Goal: Task Accomplishment & Management: Use online tool/utility

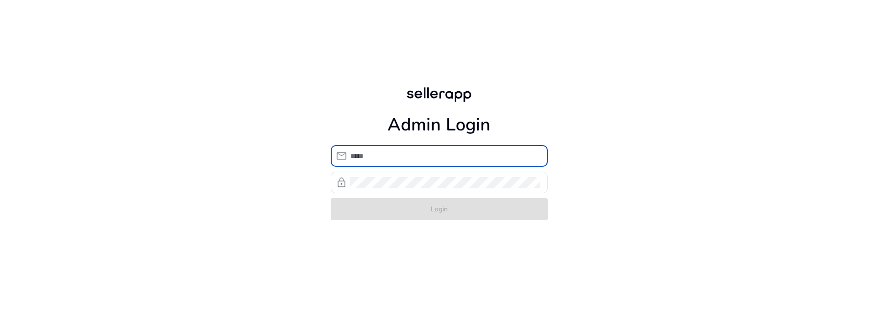
type input "**********"
click at [483, 249] on div "**********" at bounding box center [439, 152] width 233 height 305
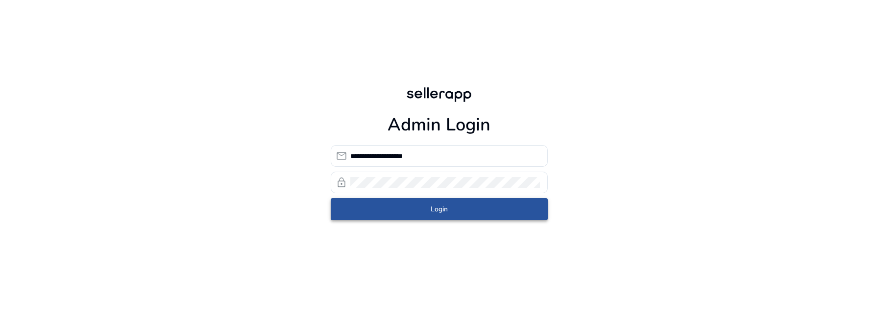
click at [477, 212] on span "submit" at bounding box center [439, 210] width 217 height 24
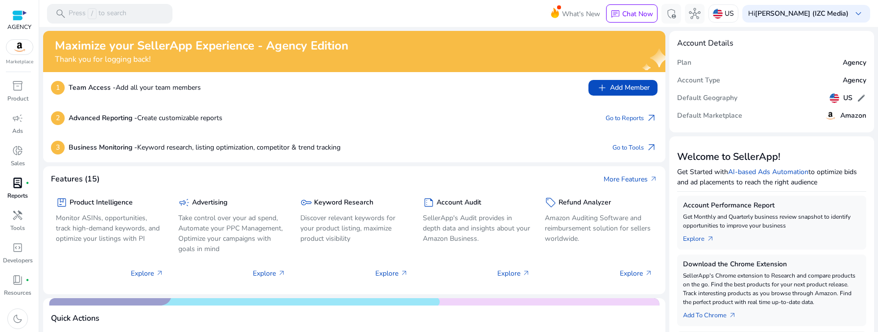
click at [17, 190] on div "lab_profile fiber_manual_record" at bounding box center [17, 183] width 27 height 16
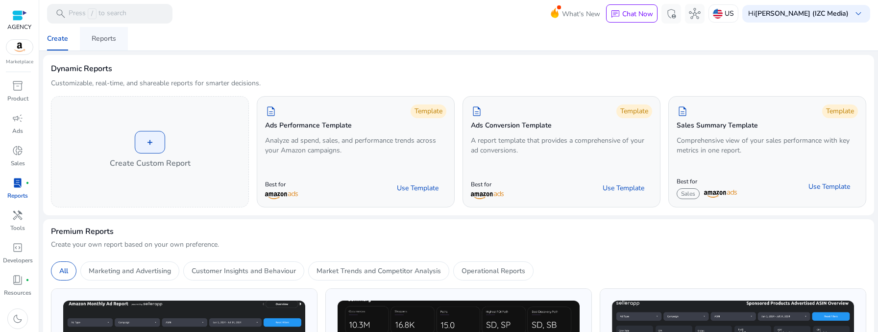
click at [103, 40] on div "Reports" at bounding box center [104, 38] width 25 height 7
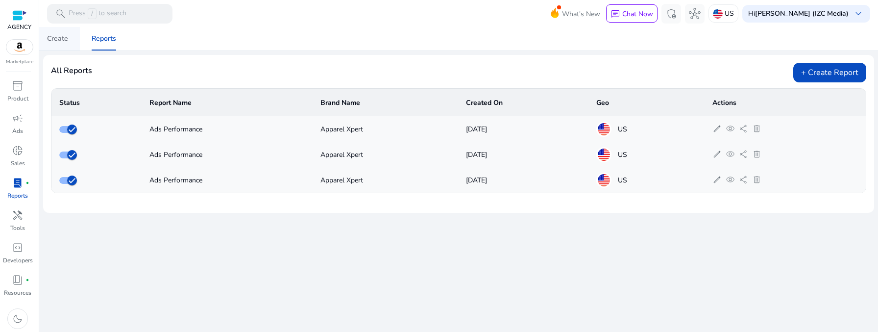
click at [57, 47] on span "Create" at bounding box center [57, 39] width 21 height 24
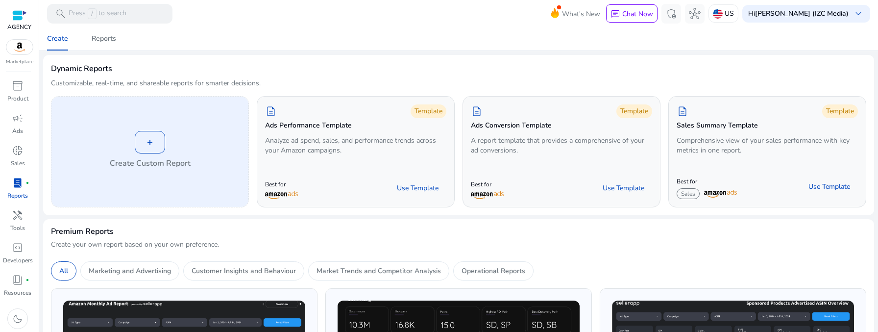
click at [205, 170] on div "+ Create Custom Report" at bounding box center [149, 152] width 197 height 110
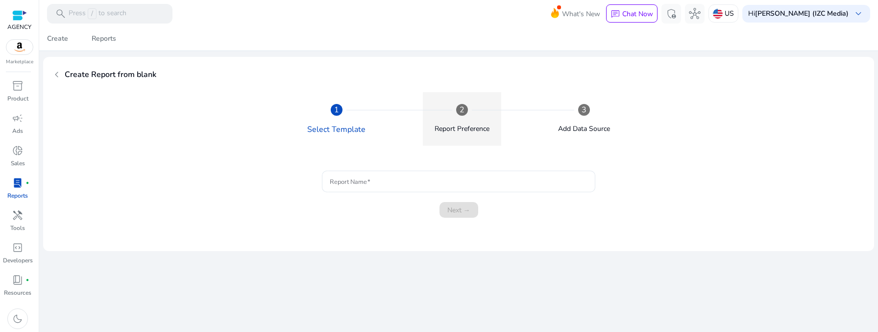
click at [449, 115] on mat-step-header "2 Report Preference" at bounding box center [462, 118] width 78 height 53
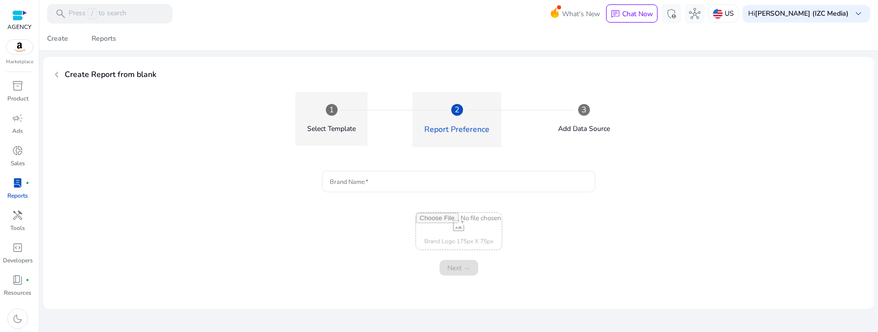
click at [323, 133] on div "Select Template" at bounding box center [331, 129] width 49 height 10
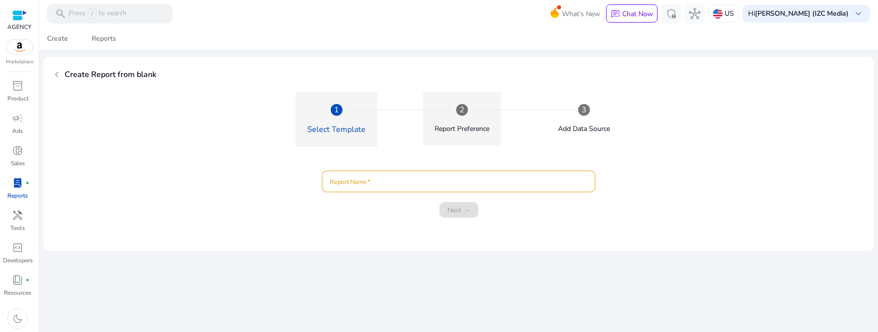
click at [431, 129] on mat-step-header "2 Report Preference" at bounding box center [462, 118] width 78 height 53
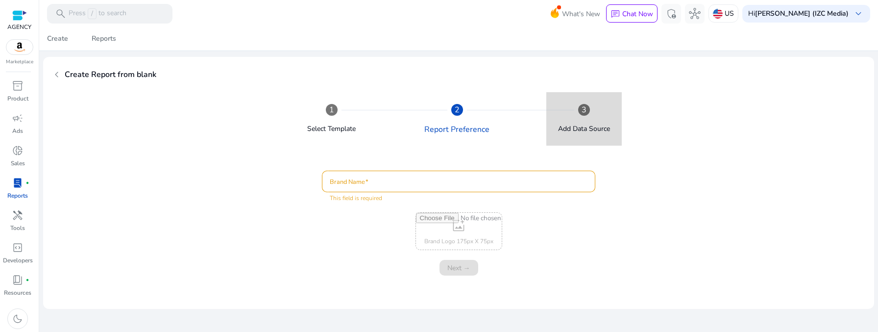
click at [554, 141] on mat-step-header "3 Add Data Source" at bounding box center [584, 118] width 75 height 53
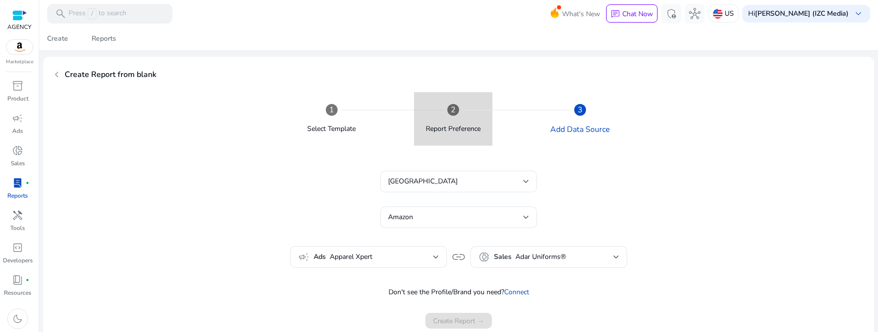
click at [446, 123] on div "Report Preference" at bounding box center [453, 125] width 55 height 18
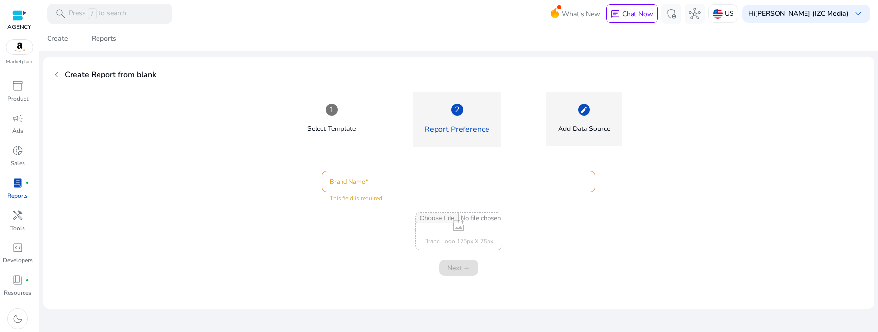
click at [562, 136] on mat-step-header "Editable create Add Data Source" at bounding box center [584, 118] width 75 height 53
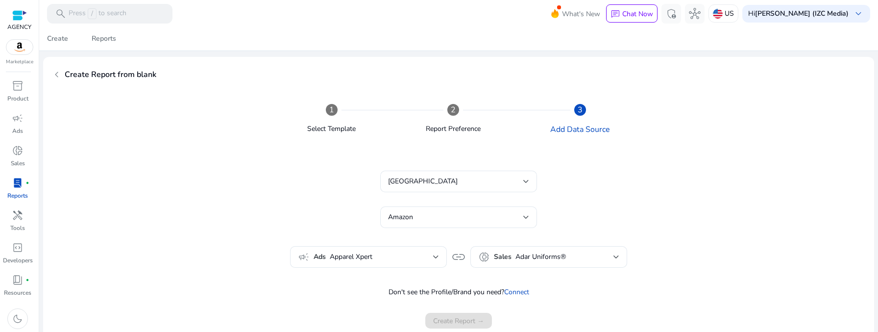
click at [61, 76] on span "chevron_left" at bounding box center [57, 75] width 12 height 12
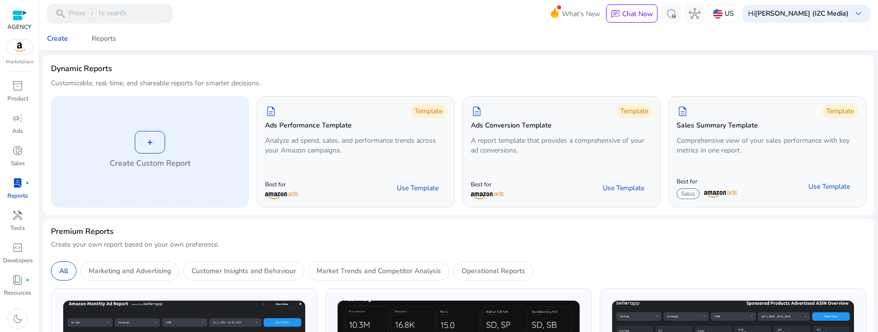
click at [172, 184] on div "+ Create Custom Report" at bounding box center [149, 152] width 197 height 110
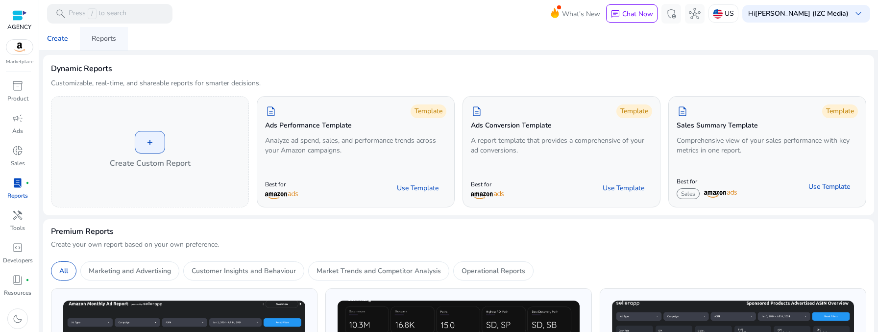
click at [107, 42] on div "Reports" at bounding box center [104, 38] width 25 height 7
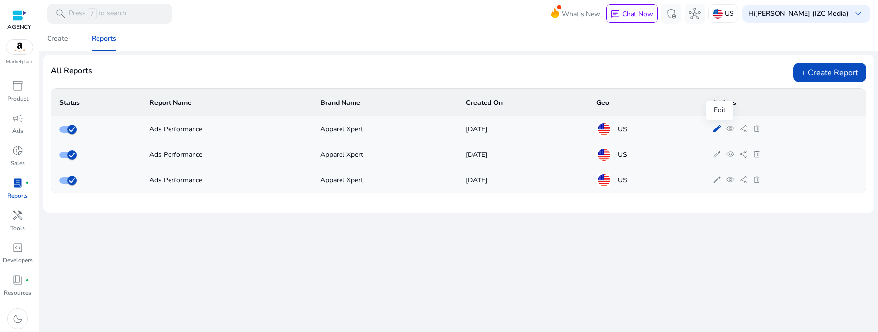
click at [717, 125] on span "edit" at bounding box center [717, 128] width 9 height 9
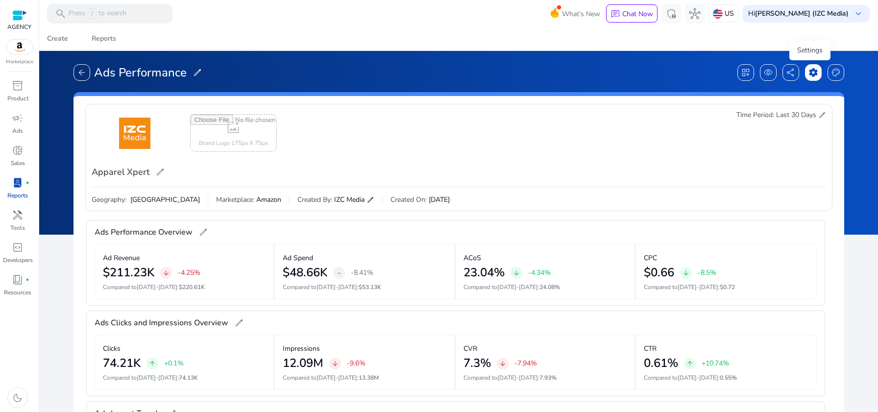
click at [809, 77] on span "settings" at bounding box center [814, 73] width 10 height 10
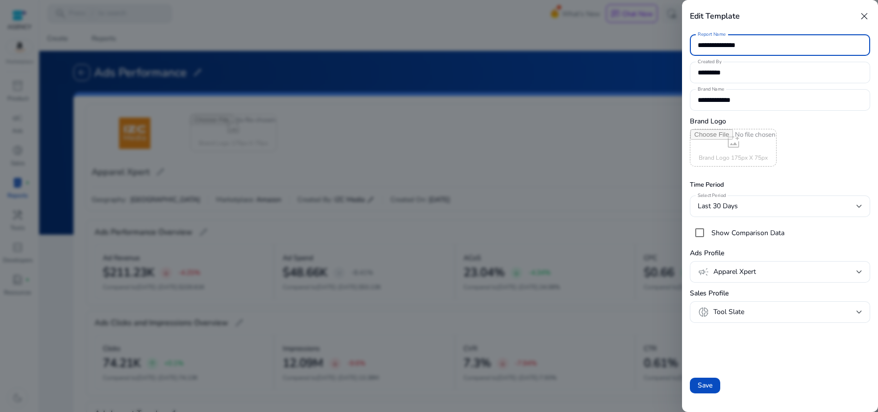
click at [505, 68] on div at bounding box center [439, 206] width 878 height 412
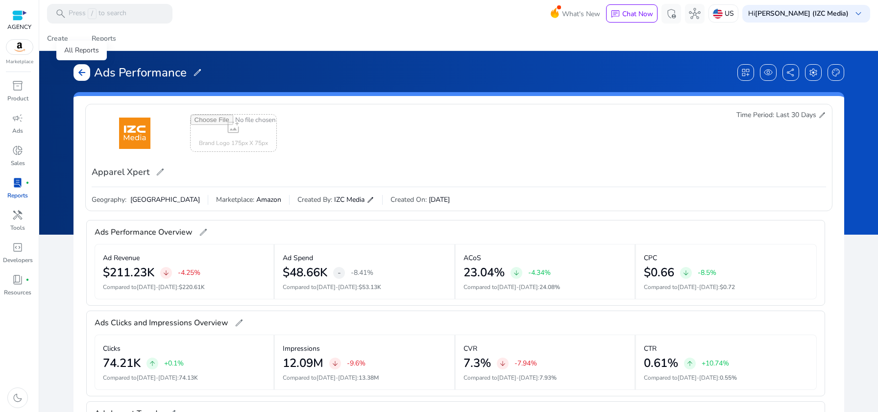
click at [85, 68] on span "arrow_back" at bounding box center [82, 73] width 10 height 10
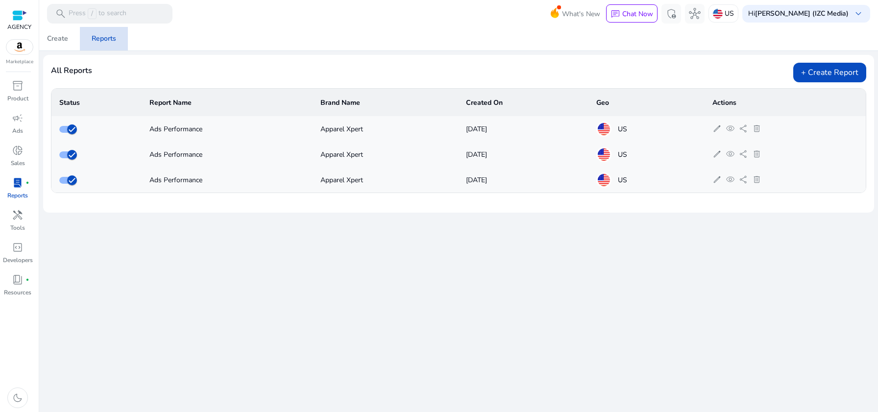
click at [107, 42] on div "Reports" at bounding box center [104, 38] width 25 height 7
click at [805, 6] on div "Hi [PERSON_NAME] (IZC Media) keyboard_arrow_down" at bounding box center [807, 14] width 128 height 18
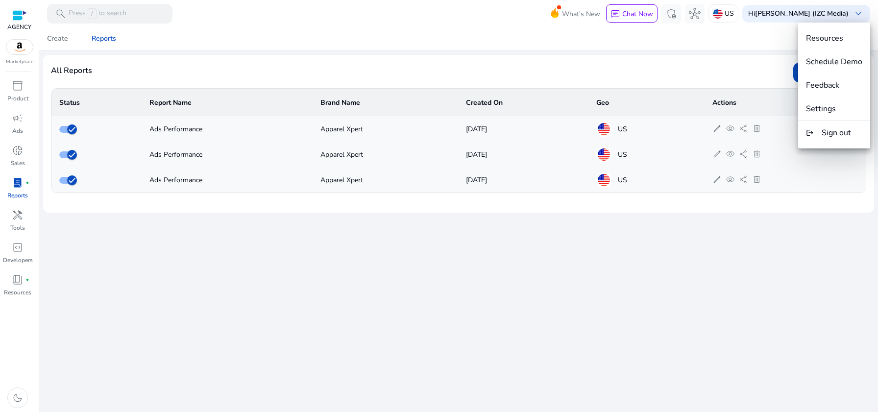
click at [719, 133] on div at bounding box center [439, 206] width 878 height 412
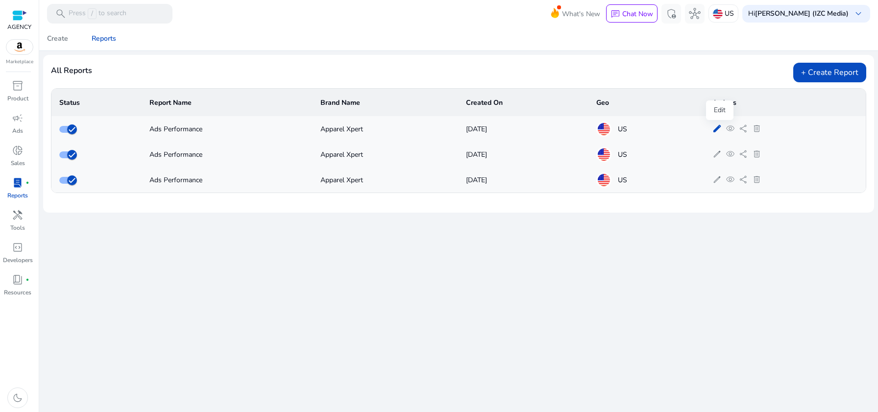
click at [719, 130] on span "edit" at bounding box center [717, 128] width 9 height 9
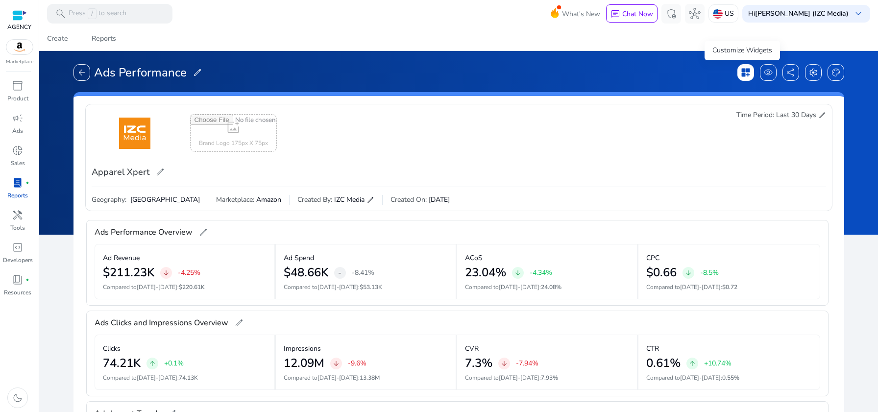
click at [741, 71] on span "dashboard_customize" at bounding box center [746, 73] width 10 height 10
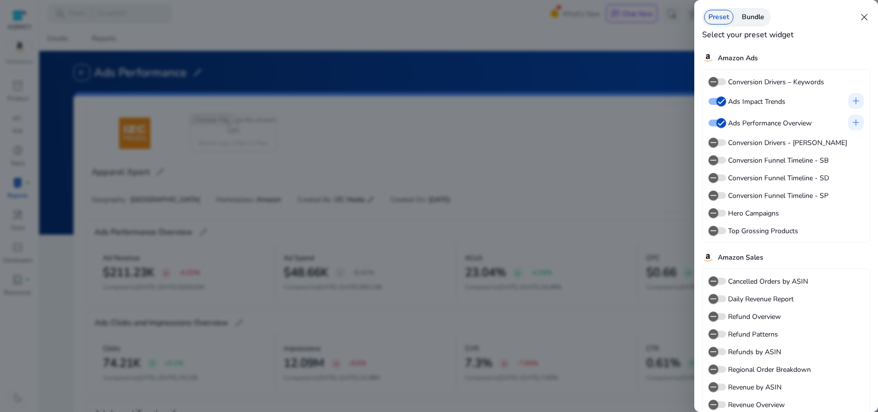
drag, startPoint x: 760, startPoint y: 58, endPoint x: 715, endPoint y: 61, distance: 45.2
click at [715, 61] on div "Amazon Ads" at bounding box center [786, 58] width 168 height 14
click at [773, 54] on div "Amazon Ads" at bounding box center [786, 58] width 168 height 14
click at [868, 19] on span "close" at bounding box center [865, 17] width 12 height 12
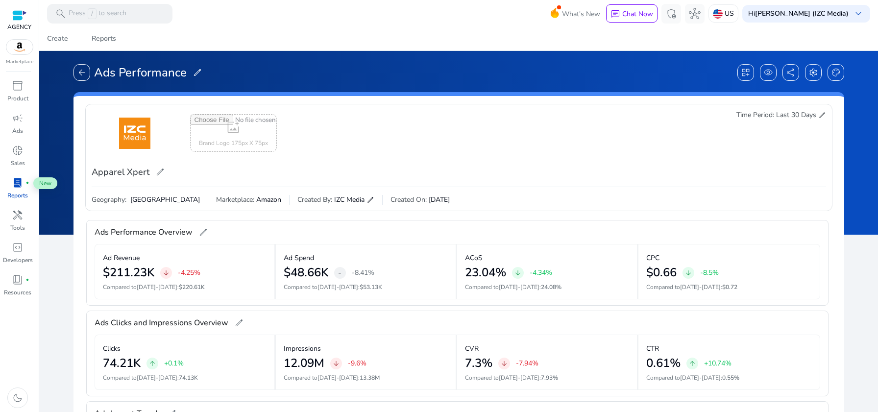
click at [24, 181] on div "lab_profile fiber_manual_record" at bounding box center [17, 183] width 27 height 16
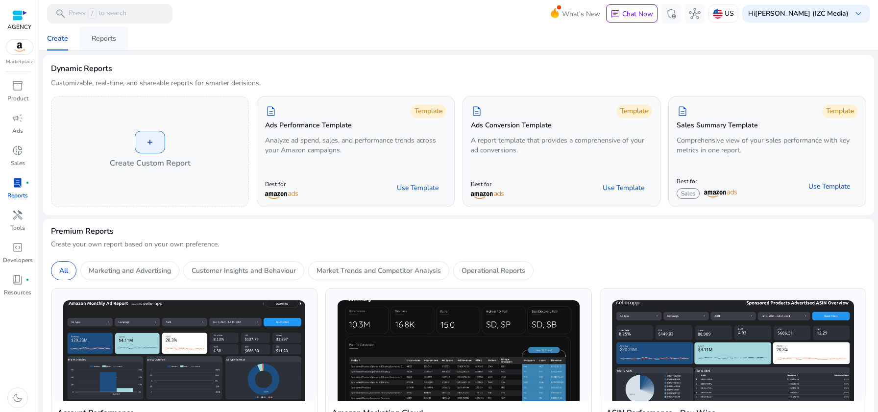
click at [107, 38] on div "Reports" at bounding box center [104, 38] width 25 height 7
